Goal: Information Seeking & Learning: Learn about a topic

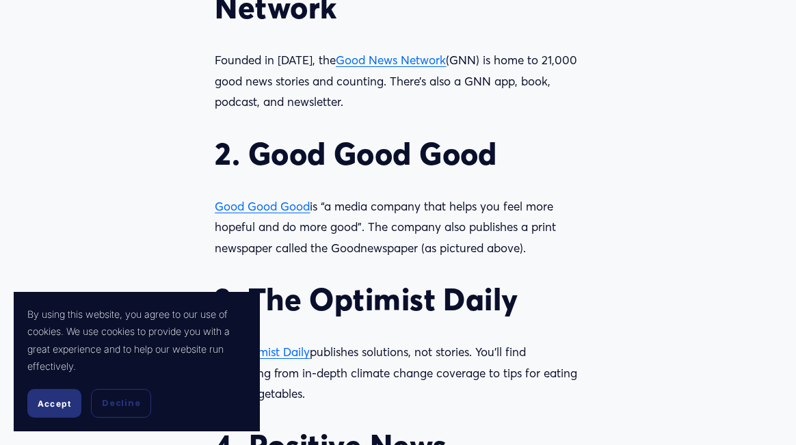
scroll to position [1284, 0]
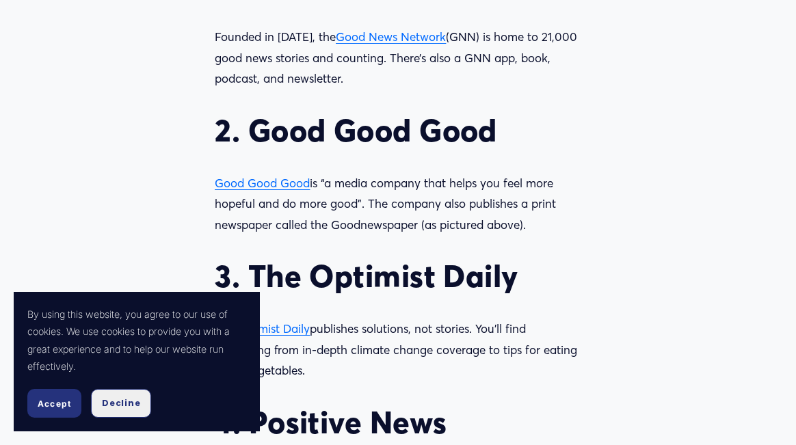
click at [117, 402] on span "Decline" at bounding box center [121, 403] width 38 height 12
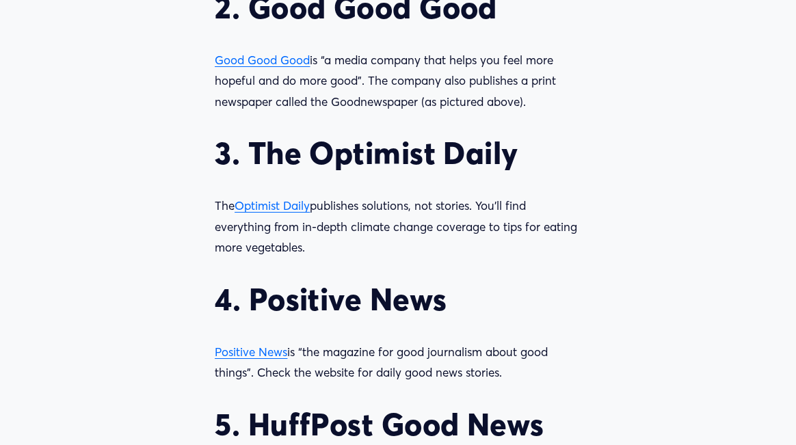
scroll to position [1410, 0]
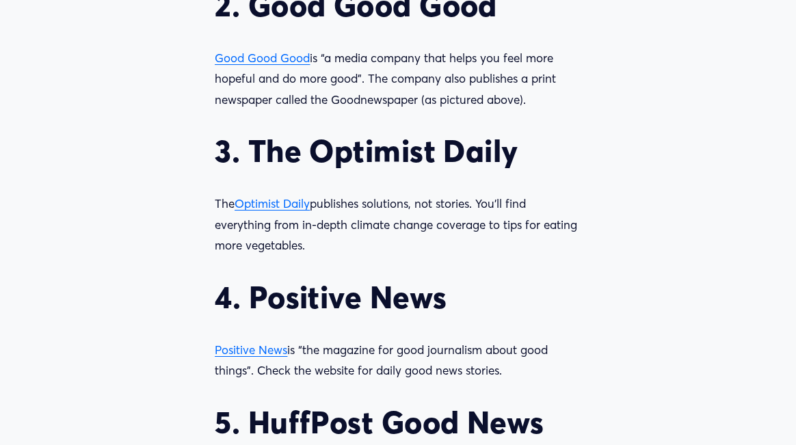
click at [272, 204] on span "Optimist Daily" at bounding box center [272, 203] width 75 height 14
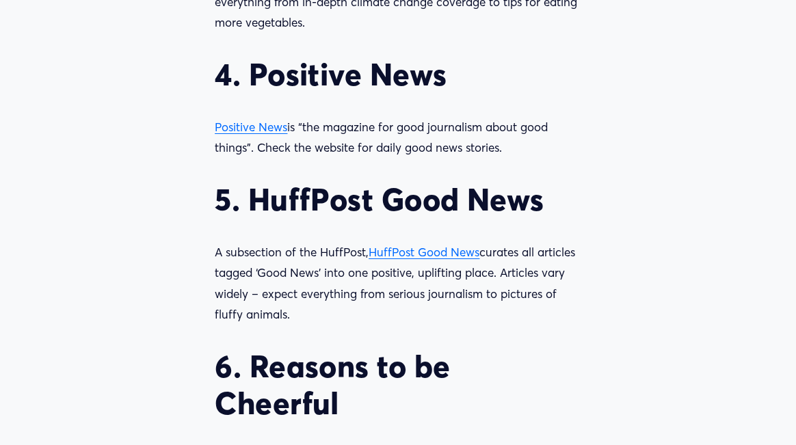
scroll to position [1635, 0]
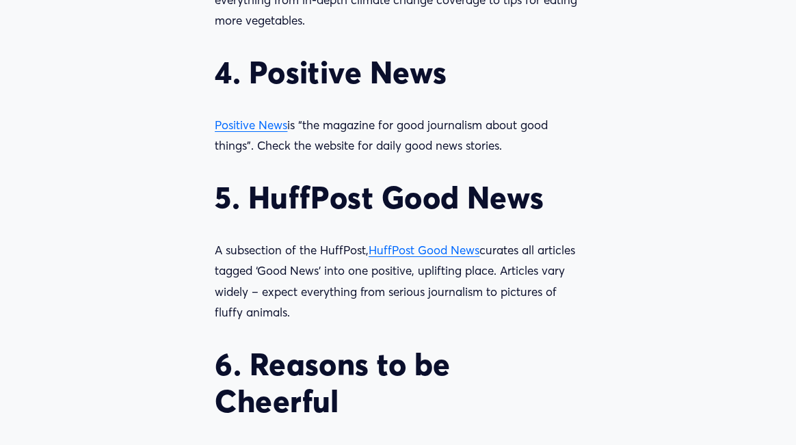
click at [440, 252] on span "HuffPost Good News" at bounding box center [424, 250] width 111 height 14
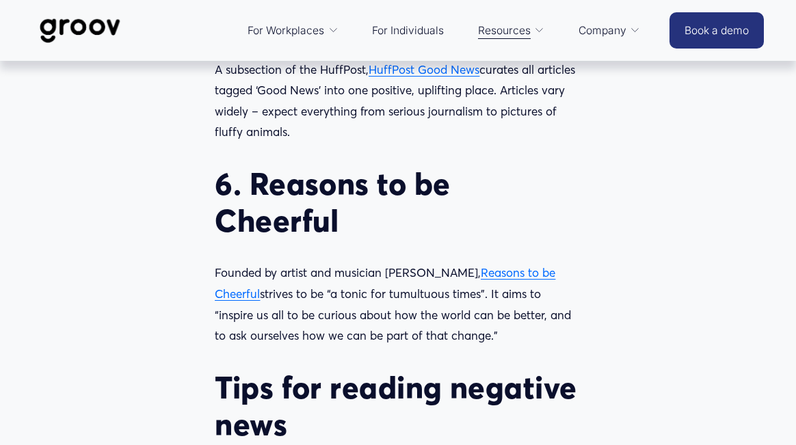
scroll to position [1812, 0]
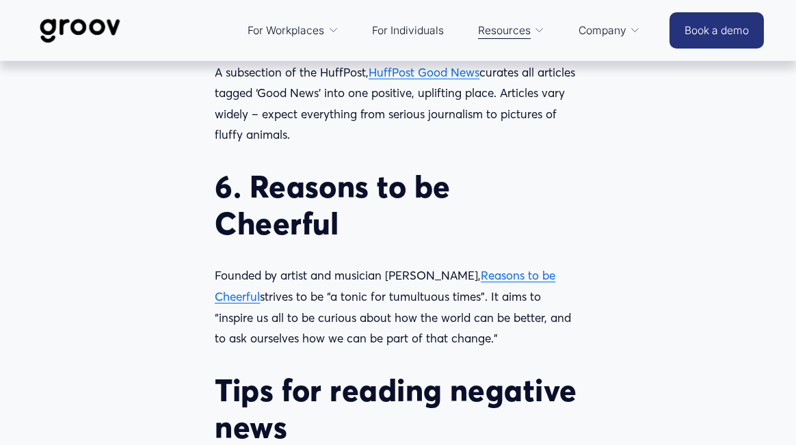
click at [471, 274] on span "Reasons to be Cheerful" at bounding box center [385, 286] width 341 height 36
